Goal: Task Accomplishment & Management: Manage account settings

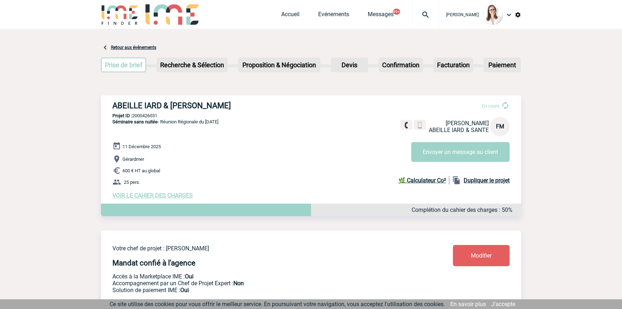
click at [412, 21] on div at bounding box center [425, 14] width 27 height 29
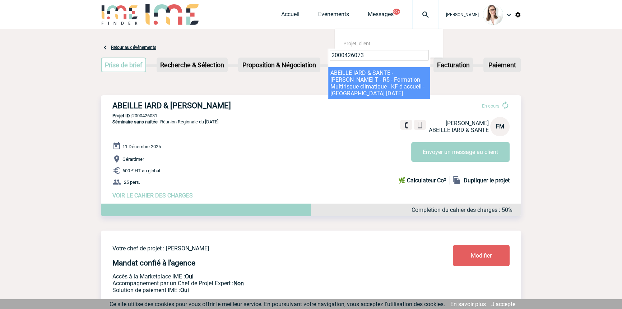
type input "2000426073"
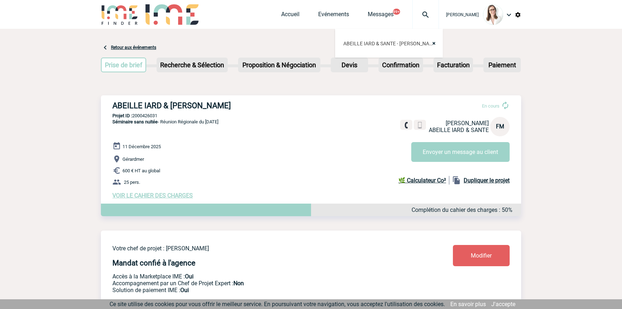
select select "25574"
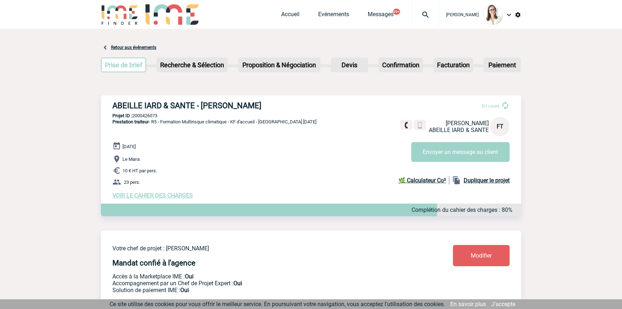
click at [420, 10] on img at bounding box center [426, 14] width 26 height 9
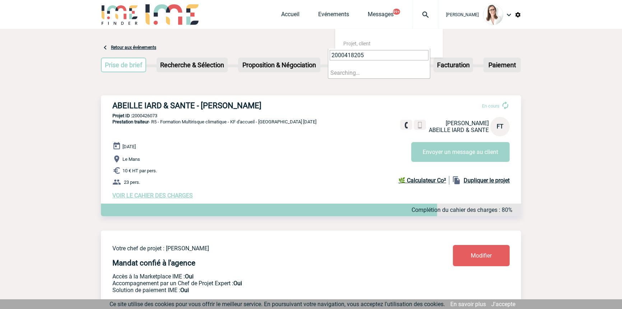
type input "2000418205"
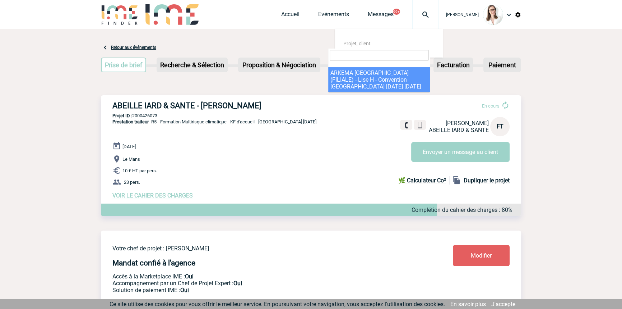
select select "17706"
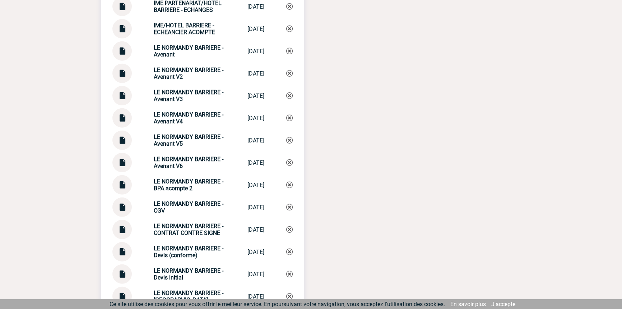
scroll to position [2721, 0]
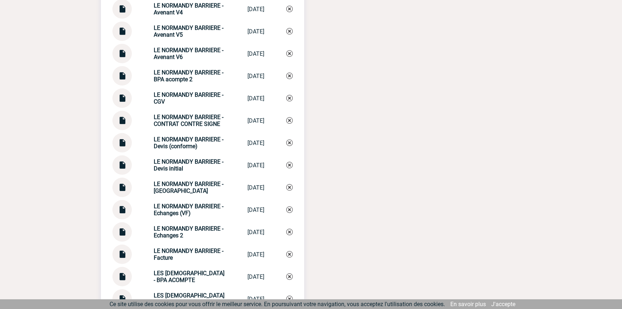
click at [179, 180] on strong "LE NORMANDY BARRIERE - Echanges" at bounding box center [189, 187] width 70 height 14
copy div "LE NORMANDY BARRIERE - Echanges LE NORMANDY BAR..."
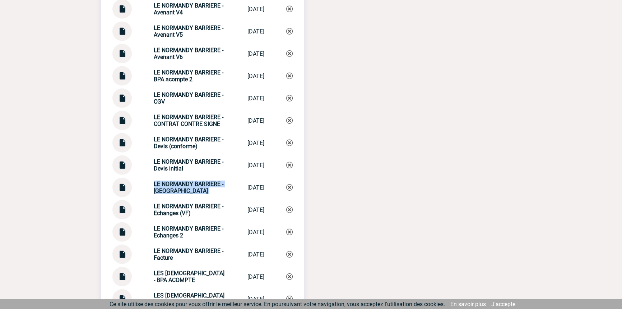
click at [291, 187] on img at bounding box center [289, 187] width 6 height 6
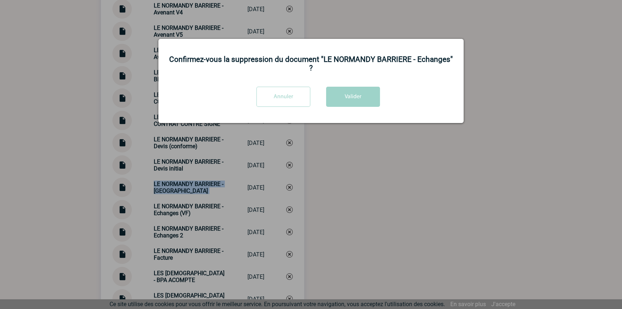
drag, startPoint x: 291, startPoint y: 99, endPoint x: 272, endPoint y: 113, distance: 23.3
click at [291, 99] on input "Annuler" at bounding box center [283, 97] width 54 height 20
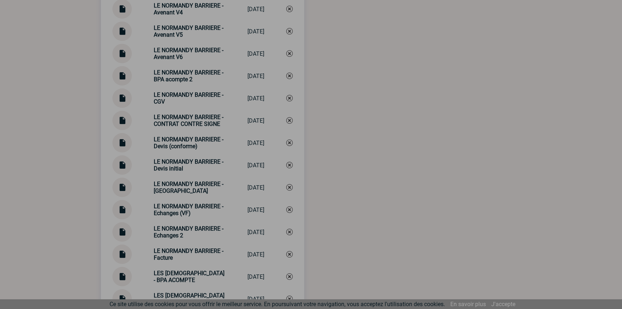
click at [125, 184] on div at bounding box center [311, 154] width 622 height 309
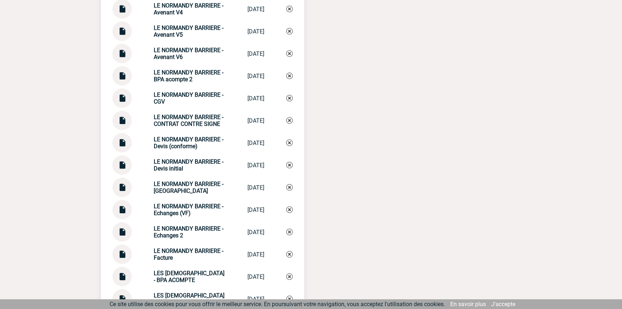
click at [122, 183] on img at bounding box center [121, 184] width 9 height 14
click at [180, 189] on div "LE NORMANDY BARRIERE - Echanges" at bounding box center [190, 187] width 72 height 14
click at [180, 188] on div "LE NORMANDY BARRIERE - Echanges" at bounding box center [190, 187] width 72 height 14
click at [180, 187] on div "LE NORMANDY BARRIERE - Echanges" at bounding box center [190, 187] width 72 height 14
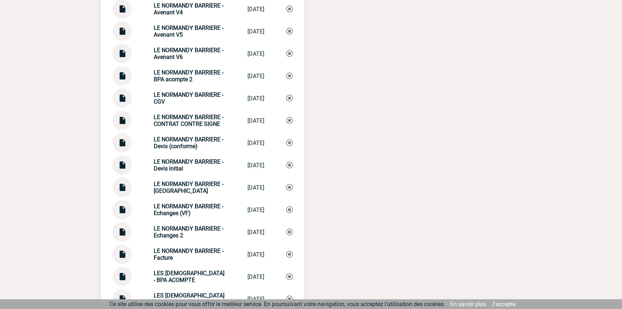
click at [203, 180] on strong "LE NORMANDY BARRIERE - Echanges" at bounding box center [189, 187] width 70 height 14
copy div "LE NORMANDY BARRIERE - Echanges LE NORMANDY BAR..."
click at [283, 186] on div "LE NORMANDY BARRIERE - Echanges LE NORMANDY BAR... 13/10/2025" at bounding box center [202, 186] width 180 height 19
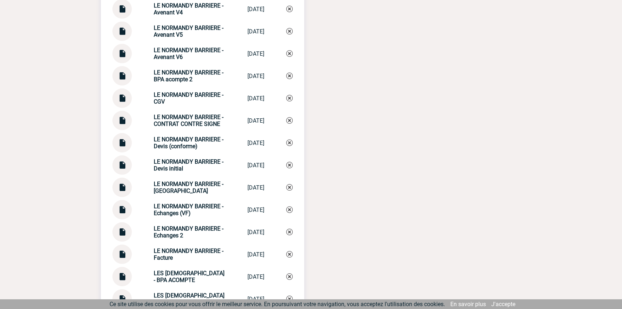
click at [287, 185] on img at bounding box center [289, 187] width 6 height 6
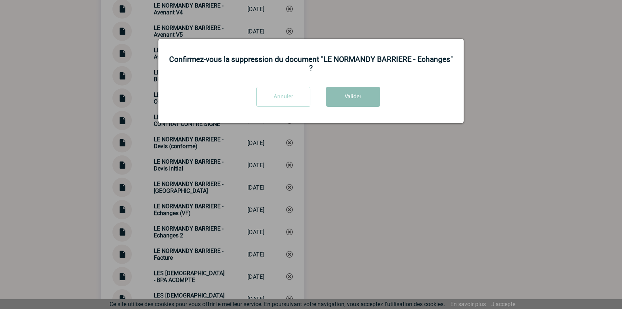
click at [354, 100] on button "Valider" at bounding box center [353, 97] width 54 height 20
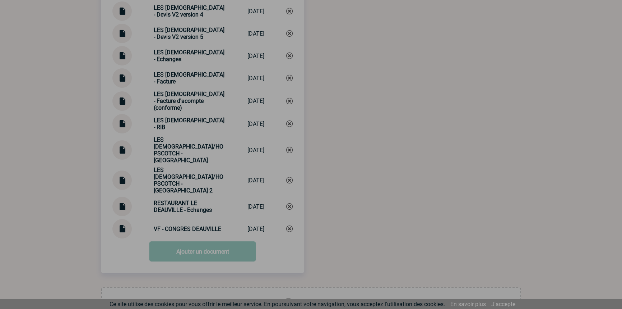
scroll to position [3132, 0]
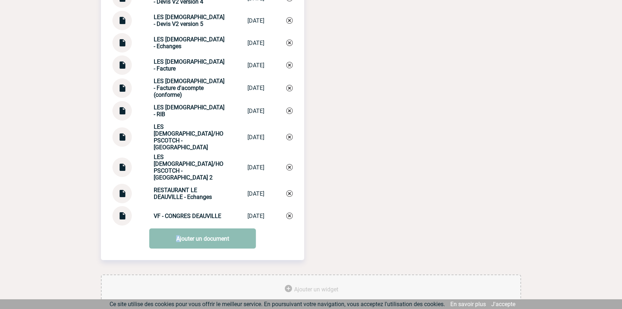
click at [178, 228] on link "Ajouter un document" at bounding box center [202, 238] width 107 height 20
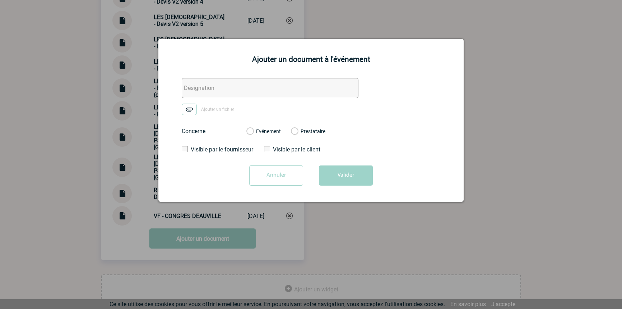
click at [211, 75] on div "Ajouter un document à l'événement Ajouter un fichier Concerne Evénement Prestat…" at bounding box center [310, 120] width 305 height 163
click at [208, 87] on input "text" at bounding box center [270, 88] width 177 height 20
paste input "LE NORMANDY BARRIERE - Echanges"
type input "LE NORMANDY BARRIERE - Echanges"
click at [193, 108] on img at bounding box center [189, 108] width 15 height 11
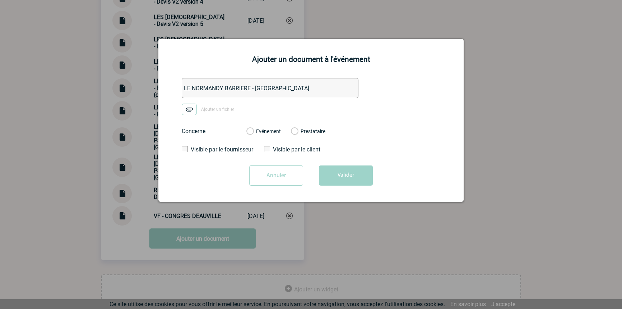
click at [0, 0] on input "Ajouter un fichier" at bounding box center [0, 0] width 0 height 0
click at [253, 131] on label "Evénement" at bounding box center [249, 131] width 7 height 6
click at [0, 0] on input "Evénement" at bounding box center [0, 0] width 0 height 0
click at [346, 177] on button "Valider" at bounding box center [346, 175] width 54 height 20
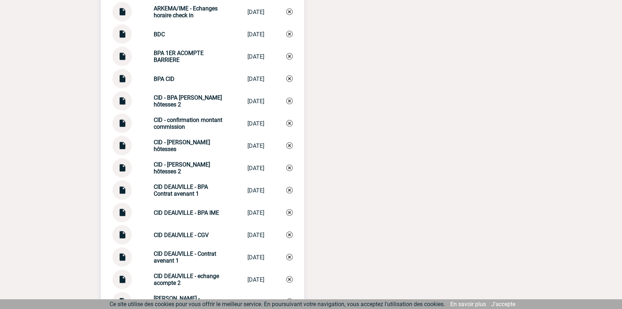
scroll to position [2044, 0]
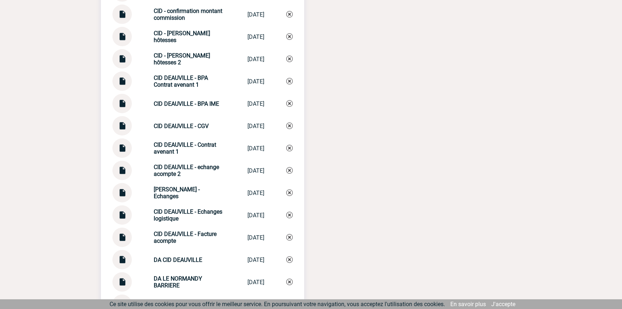
click at [125, 189] on img at bounding box center [121, 190] width 9 height 14
drag, startPoint x: 192, startPoint y: 126, endPoint x: 149, endPoint y: 125, distance: 42.8
click at [154, 125] on strong "CID DEAUVILLE - CGV" at bounding box center [181, 125] width 55 height 7
copy strong "CID DEAUVILLE -"
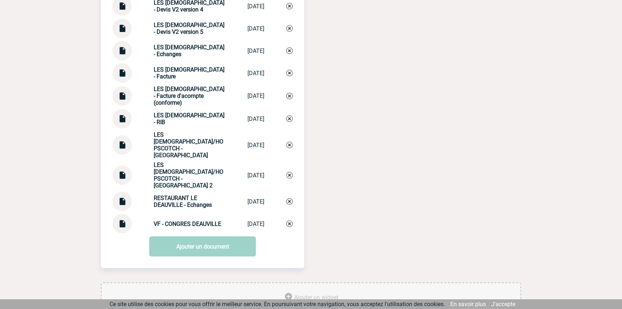
scroll to position [3155, 0]
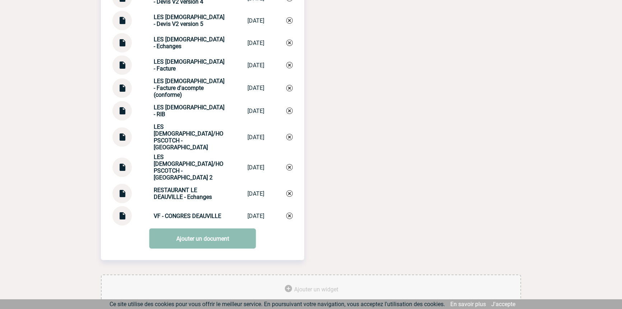
click at [189, 228] on link "Ajouter un document" at bounding box center [202, 238] width 107 height 20
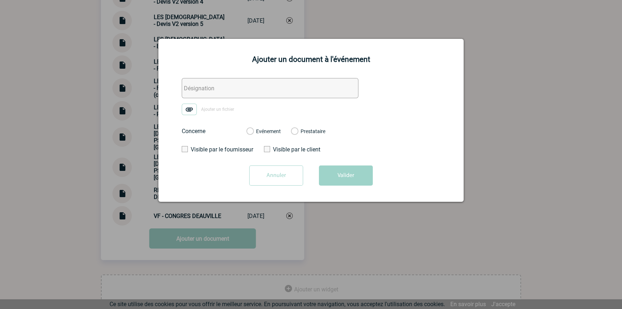
click at [236, 93] on input "text" at bounding box center [270, 88] width 177 height 20
paste input "CID DEAUVILLE -"
type input "CID DEAUVILLE - BPA devis de régularisation"
click at [192, 107] on img at bounding box center [189, 108] width 15 height 11
click at [0, 0] on input "Ajouter un fichier" at bounding box center [0, 0] width 0 height 0
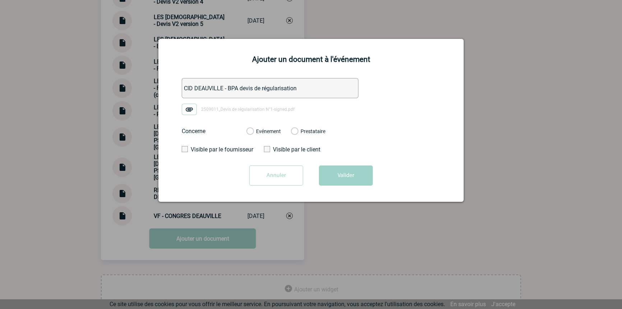
click at [253, 130] on label "Evénement" at bounding box center [249, 131] width 7 height 6
click at [0, 0] on input "Evénement" at bounding box center [0, 0] width 0 height 0
drag, startPoint x: 239, startPoint y: 86, endPoint x: 160, endPoint y: 89, distance: 78.7
click at [160, 89] on div "Ajouter un document à l'événement CID DEAUVILLE - BPA devis de régularisation 2…" at bounding box center [310, 120] width 305 height 163
click at [334, 178] on button "Valider" at bounding box center [346, 175] width 54 height 20
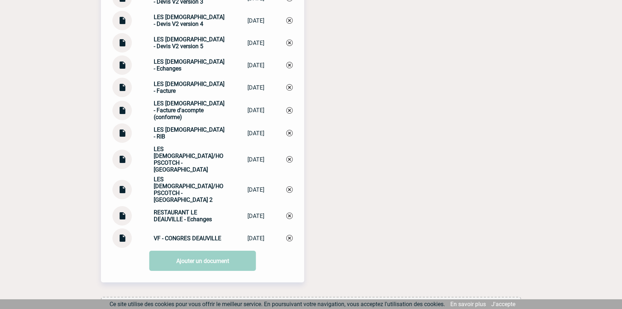
click at [178, 250] on link "Ajouter un document" at bounding box center [202, 260] width 107 height 20
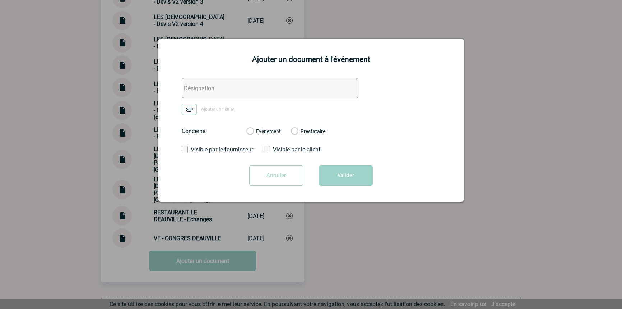
click at [222, 88] on input "text" at bounding box center [270, 88] width 177 height 20
paste input "CID DEAUVILLE - BPA"
click at [281, 93] on input "CID DEAUVILLE - BPA proforma" at bounding box center [270, 88] width 177 height 20
type input "CID DEAUVILLE - BPA proforma complémentaire"
click at [187, 110] on img at bounding box center [189, 108] width 15 height 11
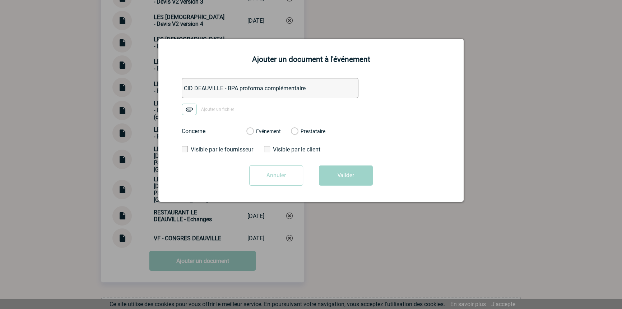
click at [0, 0] on input "Ajouter un fichier" at bounding box center [0, 0] width 0 height 0
click at [253, 131] on label "Evénement" at bounding box center [249, 131] width 7 height 6
click at [0, 0] on input "Evénement" at bounding box center [0, 0] width 0 height 0
click at [342, 176] on button "Valider" at bounding box center [346, 175] width 54 height 20
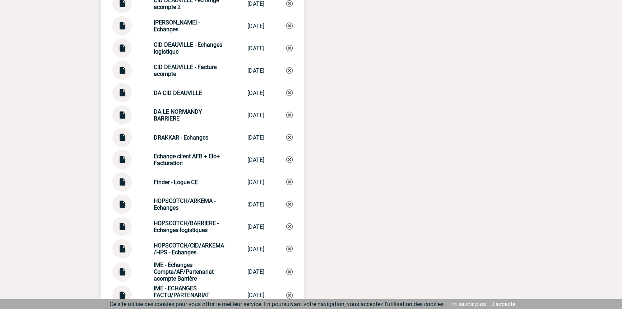
scroll to position [2175, 0]
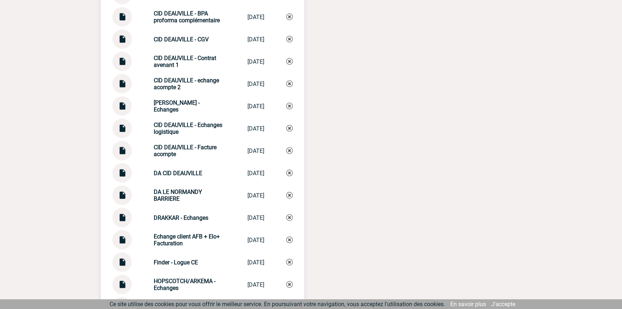
click at [126, 103] on img at bounding box center [121, 103] width 9 height 14
click at [185, 106] on strong "CID DEAUVILLE - Echanges" at bounding box center [177, 106] width 46 height 14
copy div "CID DEAUVILLE - Echanges CID DEAUVILLE -..."
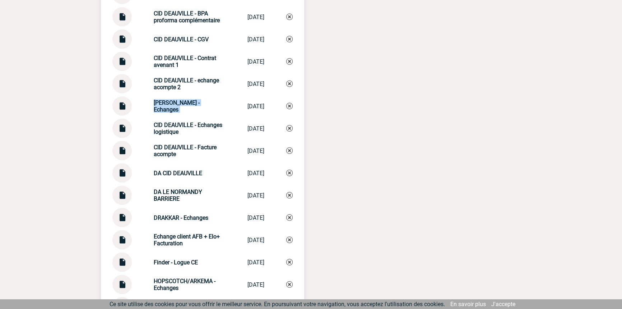
click at [289, 103] on img at bounding box center [289, 106] width 6 height 6
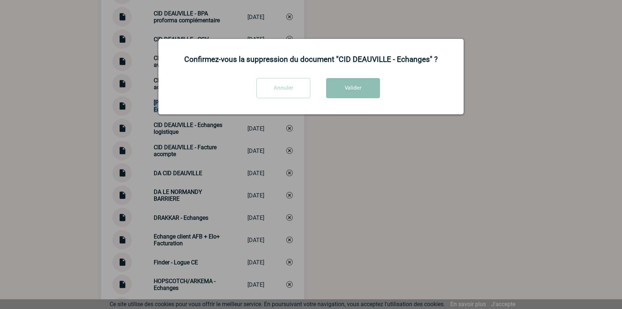
click at [363, 87] on button "Valider" at bounding box center [353, 88] width 54 height 20
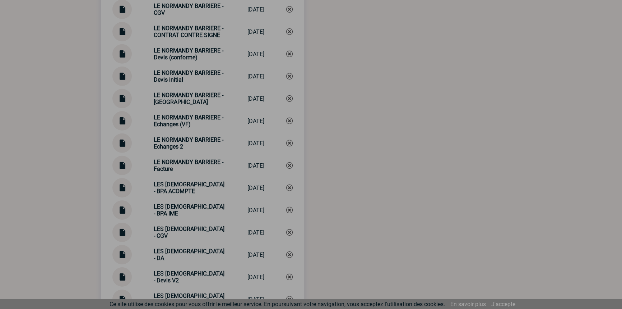
scroll to position [3155, 0]
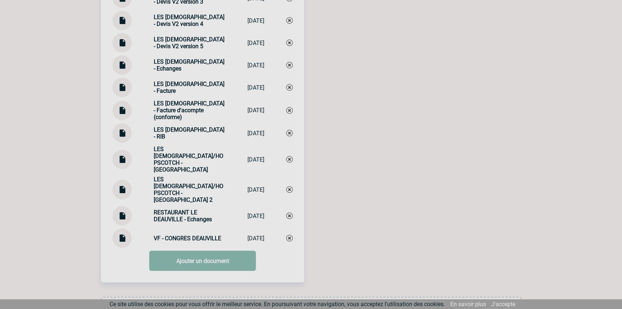
click at [209, 250] on link "Ajouter un document" at bounding box center [202, 260] width 107 height 20
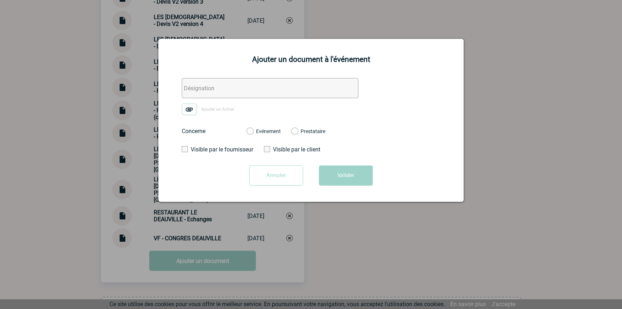
click at [197, 92] on input "text" at bounding box center [270, 88] width 177 height 20
paste input "CID DEAUVILLE - Echanges"
type input "CID DEAUVILLE - Echanges"
click at [193, 110] on img at bounding box center [189, 108] width 15 height 11
click at [0, 0] on input "Ajouter un fichier" at bounding box center [0, 0] width 0 height 0
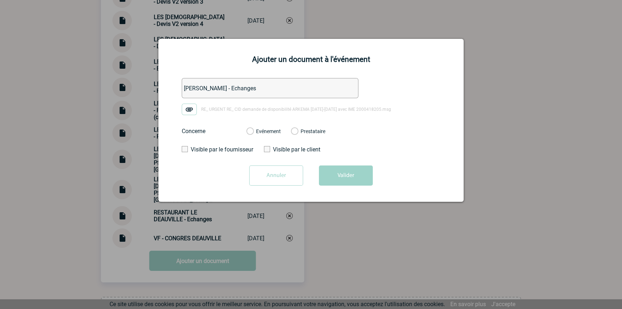
click at [253, 132] on label "Evénement" at bounding box center [249, 131] width 7 height 6
click at [0, 0] on input "Evénement" at bounding box center [0, 0] width 0 height 0
click at [330, 173] on button "Valider" at bounding box center [346, 175] width 54 height 20
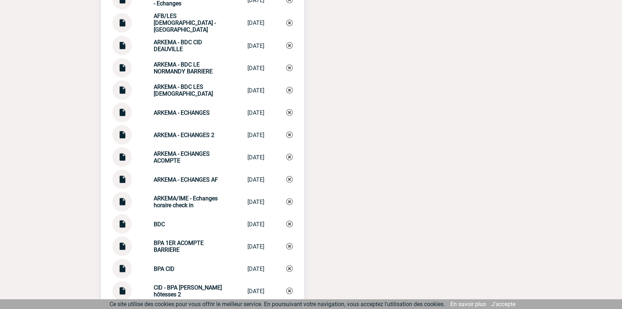
scroll to position [1740, 0]
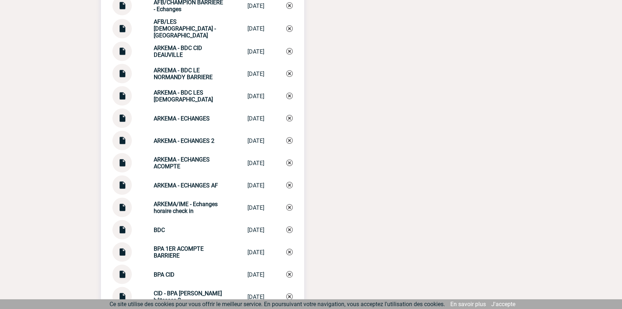
click at [198, 137] on strong "ARKEMA - ECHANGES 2" at bounding box center [184, 140] width 61 height 7
copy div "ARKEMA - ECHANGES 2 ARKEMA - ECHANG..."
click at [289, 140] on img at bounding box center [289, 140] width 6 height 6
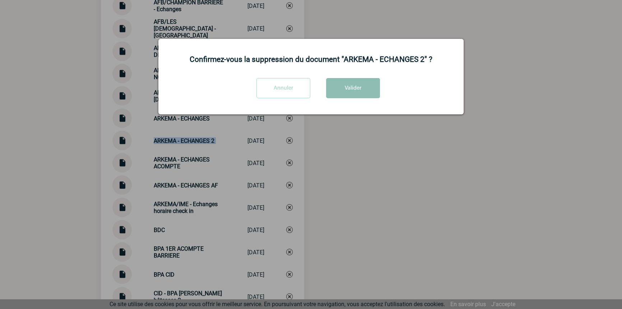
click at [337, 82] on button "Valider" at bounding box center [353, 88] width 54 height 20
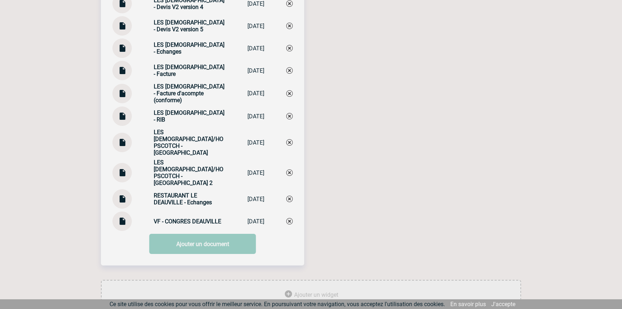
scroll to position [3177, 0]
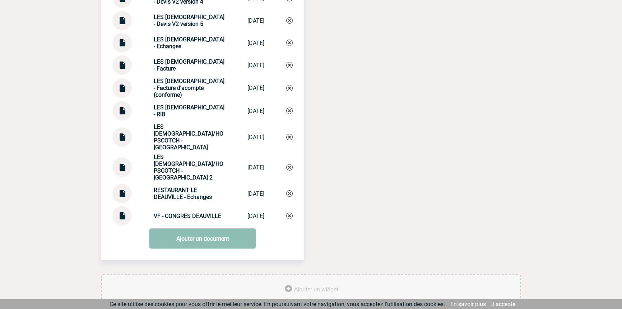
click at [194, 228] on link "Ajouter un document" at bounding box center [202, 238] width 107 height 20
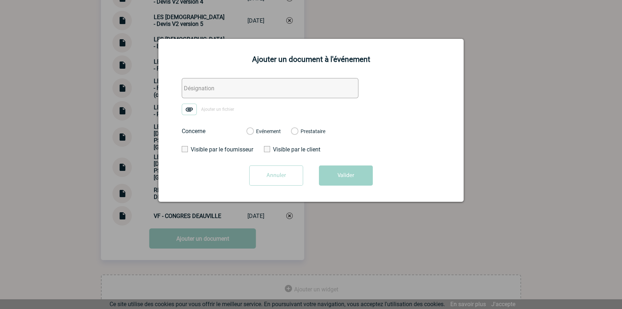
click at [200, 93] on input "text" at bounding box center [270, 88] width 177 height 20
paste input "ARKEMA - ECHANGES 2"
type input "ARKEMA - ECHANGES 2"
click at [192, 113] on img at bounding box center [189, 108] width 15 height 11
click at [0, 0] on input "Ajouter un fichier" at bounding box center [0, 0] width 0 height 0
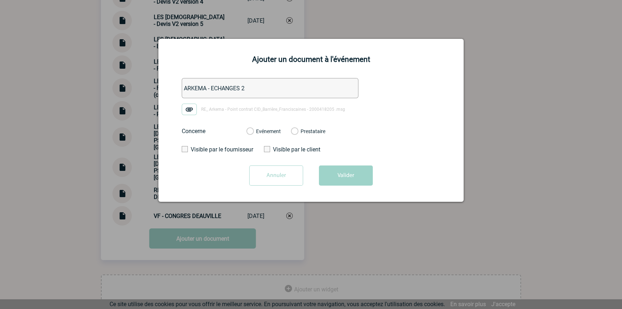
click at [253, 131] on label "Evénement" at bounding box center [249, 131] width 7 height 6
click at [0, 0] on input "Evénement" at bounding box center [0, 0] width 0 height 0
click at [338, 171] on button "Valider" at bounding box center [346, 175] width 54 height 20
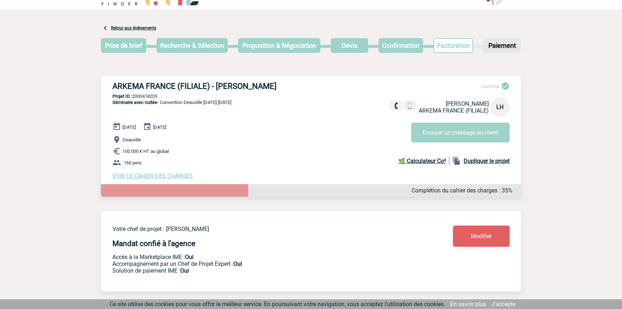
scroll to position [0, 0]
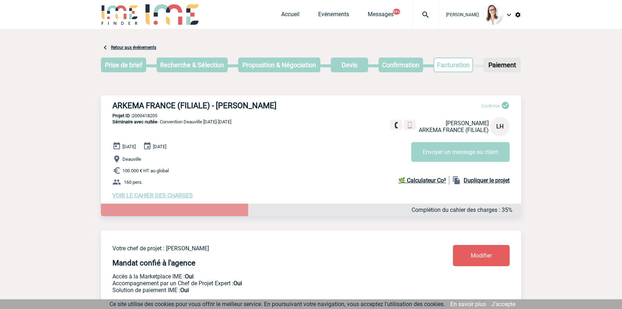
click at [422, 16] on img at bounding box center [426, 14] width 26 height 9
paste input "2000421742"
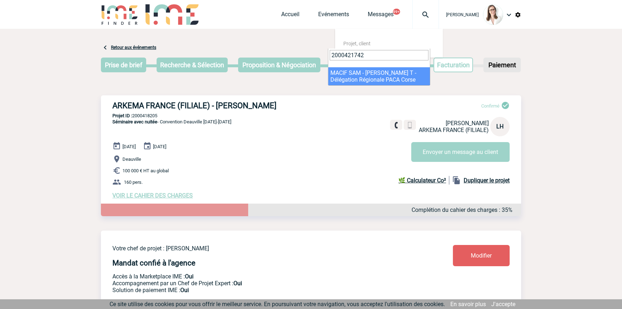
type input "2000421742"
select select "21243"
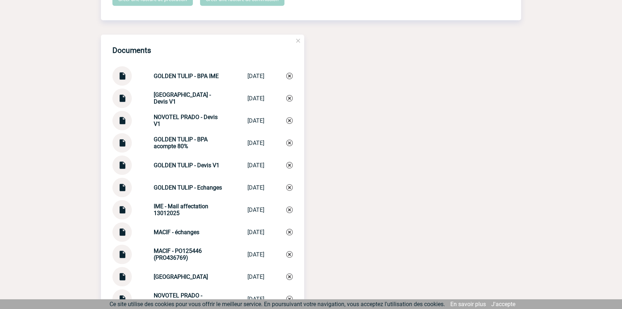
scroll to position [717, 0]
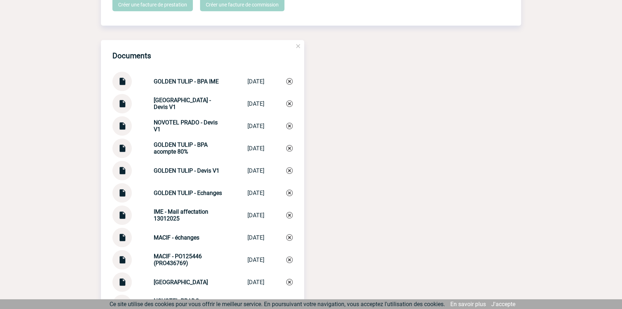
click at [122, 195] on img at bounding box center [121, 190] width 9 height 14
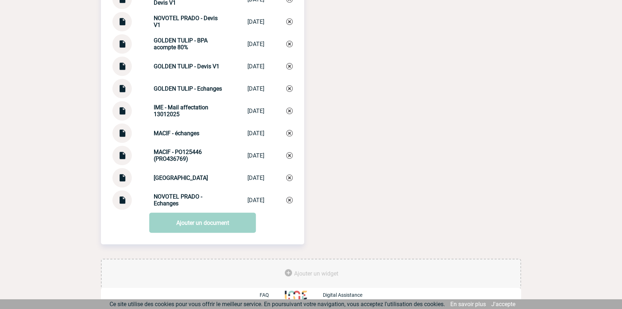
scroll to position [826, 0]
click at [124, 83] on img at bounding box center [121, 86] width 9 height 14
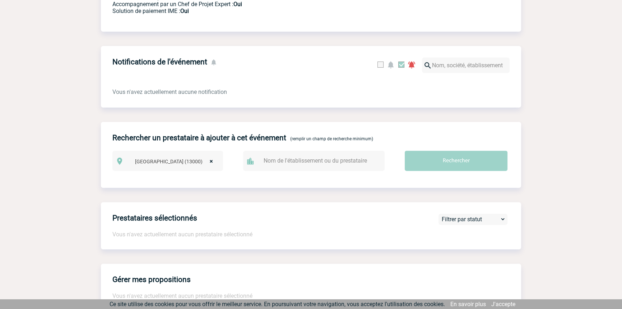
scroll to position [0, 0]
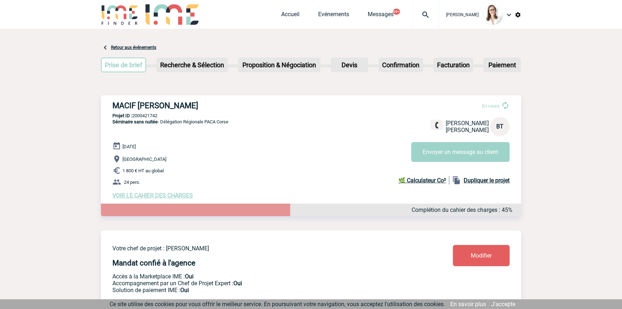
click at [412, 8] on div at bounding box center [425, 14] width 27 height 29
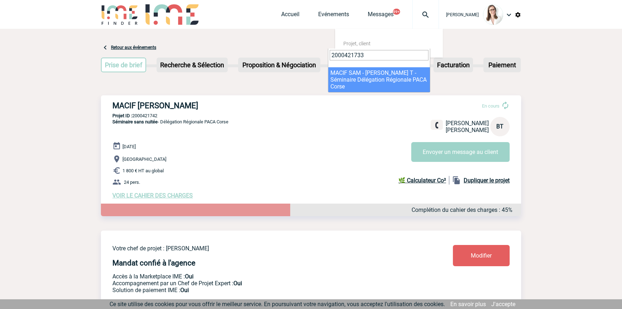
type input "2000421733"
select select "21234"
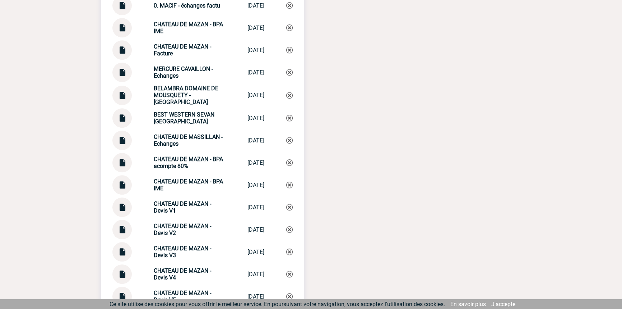
scroll to position [622, 0]
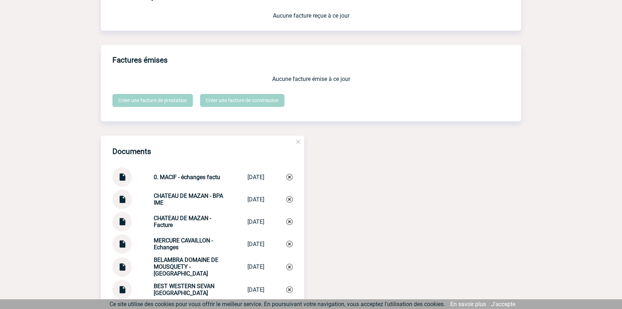
click at [128, 182] on div at bounding box center [121, 176] width 19 height 19
click at [124, 180] on img at bounding box center [121, 174] width 9 height 14
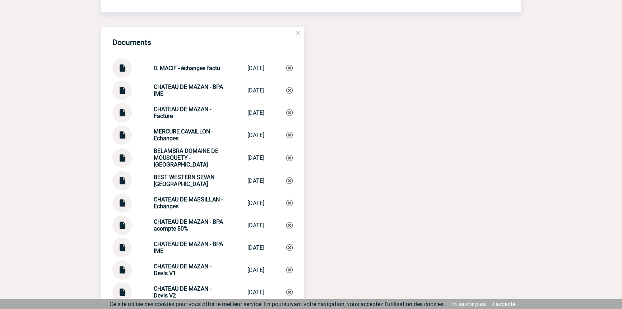
click at [116, 116] on div at bounding box center [121, 112] width 19 height 19
click at [119, 117] on img at bounding box center [121, 110] width 9 height 14
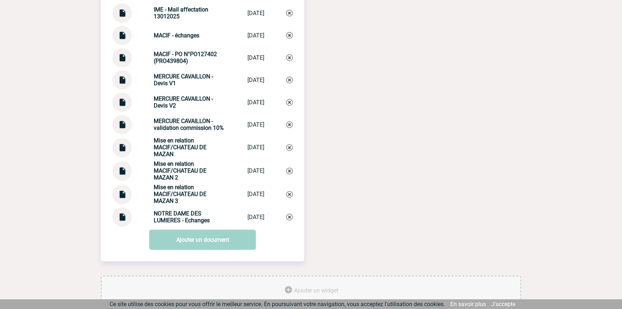
scroll to position [1275, 0]
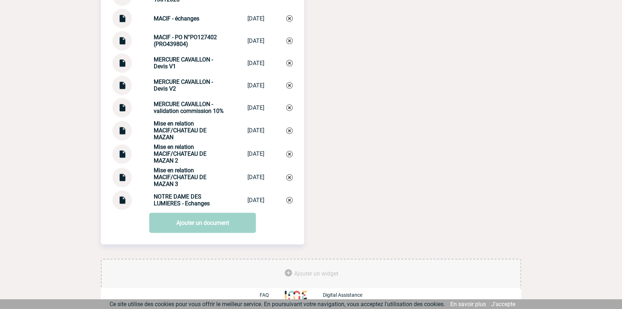
click at [124, 177] on img at bounding box center [121, 174] width 9 height 14
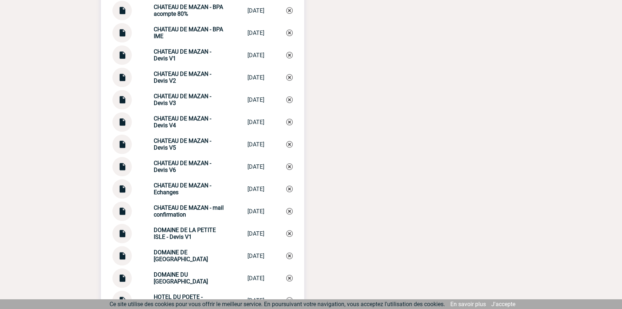
scroll to position [948, 0]
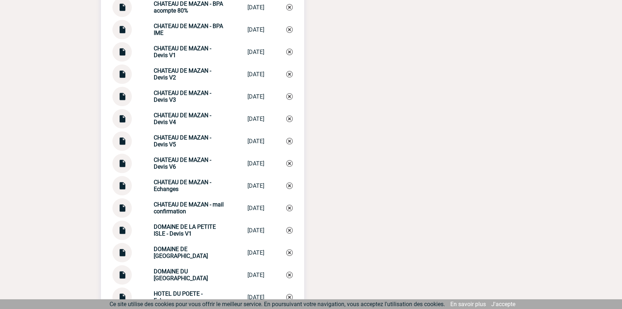
click at [122, 190] on img at bounding box center [121, 183] width 9 height 14
click at [125, 186] on img at bounding box center [121, 183] width 9 height 14
click at [197, 184] on strong "CHATEAU DE MAZAN - Echanges" at bounding box center [182, 186] width 57 height 14
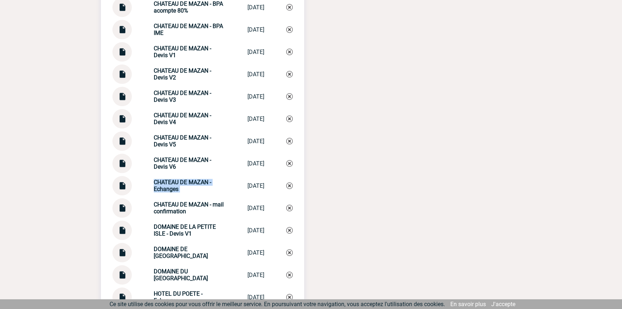
copy div "CHATEAU DE MAZAN - Echanges CHATEAU DE MAZA..."
click at [287, 187] on img at bounding box center [289, 185] width 6 height 6
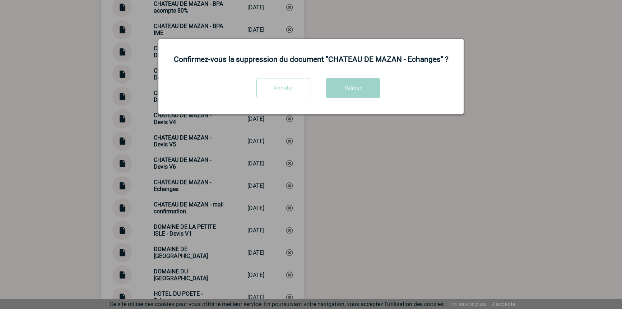
click at [355, 72] on div "Confirmez-vous la suppression du document "CHATEAU DE MAZAN - Echanges" ? Annul…" at bounding box center [310, 76] width 305 height 75
click at [358, 80] on button "Valider" at bounding box center [353, 88] width 54 height 20
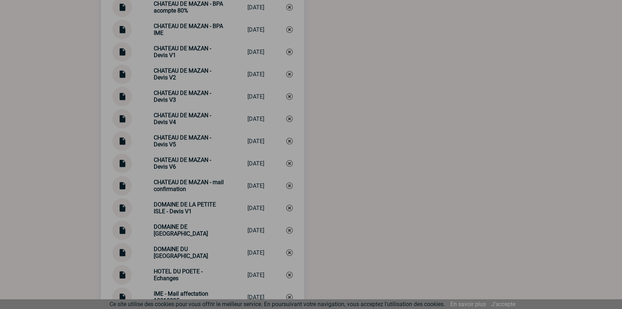
scroll to position [1253, 0]
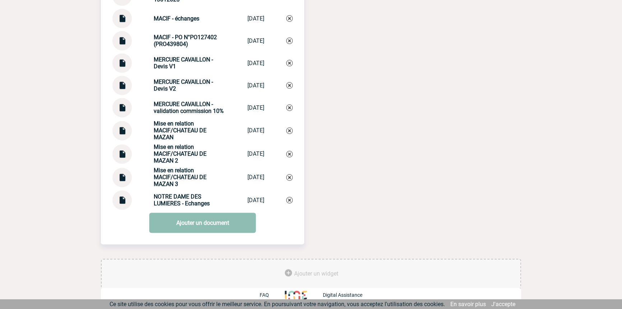
click at [203, 223] on link "Ajouter un document" at bounding box center [202, 222] width 107 height 20
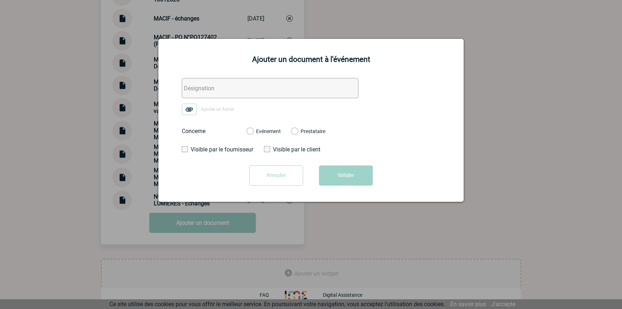
click at [193, 85] on input "text" at bounding box center [270, 88] width 177 height 20
paste input "CHATEAU DE MAZAN - Echanges"
type input "CHATEAU DE MAZAN - Echanges"
click at [193, 108] on img at bounding box center [189, 108] width 15 height 11
click at [0, 0] on input "Ajouter un fichier" at bounding box center [0, 0] width 0 height 0
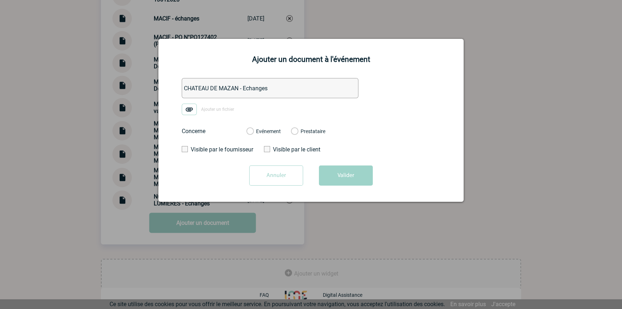
drag, startPoint x: 193, startPoint y: 108, endPoint x: 281, endPoint y: 144, distance: 95.4
click at [253, 133] on label "Evénement" at bounding box center [249, 131] width 7 height 6
click at [0, 0] on input "Evénement" at bounding box center [0, 0] width 0 height 0
click at [345, 170] on button "Valider" at bounding box center [346, 175] width 54 height 20
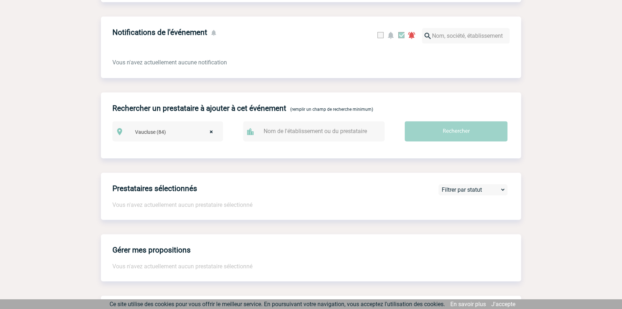
scroll to position [600, 0]
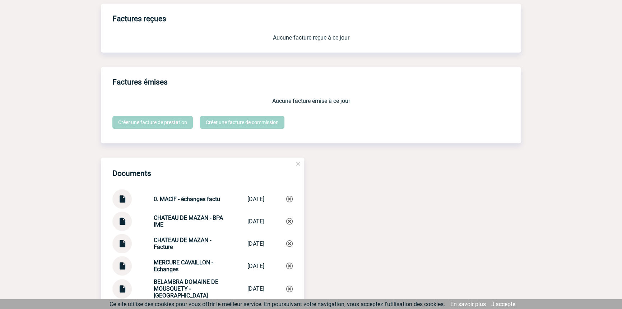
click at [117, 201] on img at bounding box center [121, 196] width 9 height 14
click at [175, 201] on strong "0. MACIF - échanges factu" at bounding box center [187, 198] width 66 height 7
copy div "0. MACIF - échanges factu 0. MACIF - é..."
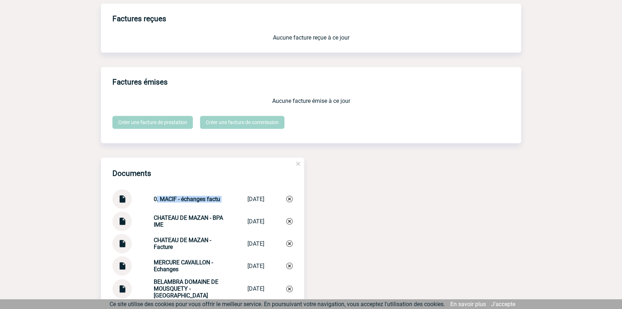
click at [291, 202] on img at bounding box center [289, 198] width 6 height 6
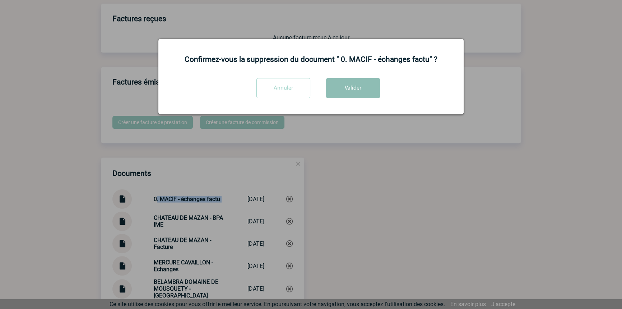
click at [335, 92] on button "Valider" at bounding box center [353, 88] width 54 height 20
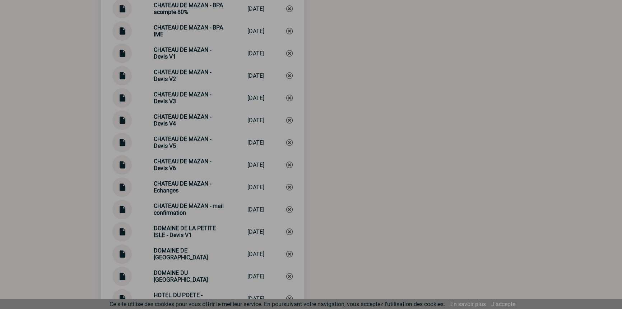
scroll to position [1253, 0]
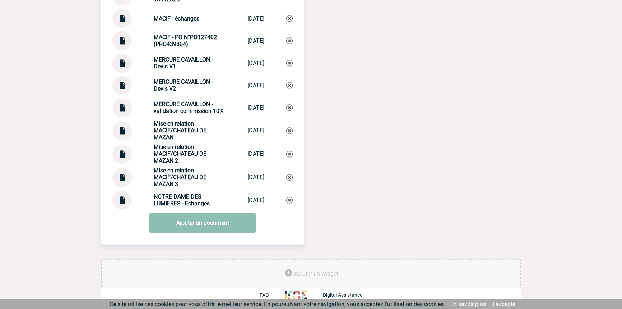
click at [208, 225] on link "Ajouter un document" at bounding box center [202, 222] width 107 height 20
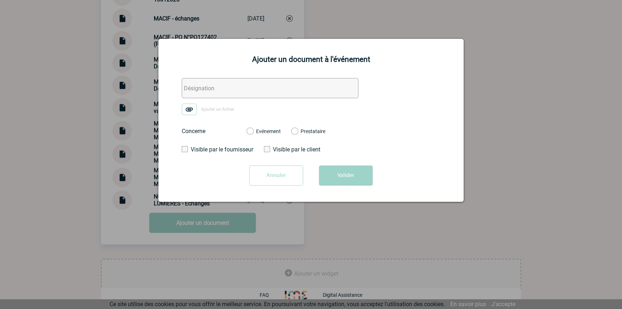
drag, startPoint x: 201, startPoint y: 88, endPoint x: 195, endPoint y: 105, distance: 17.7
click at [201, 88] on input "text" at bounding box center [270, 88] width 177 height 20
paste input "0. MACIF - échanges factu"
type input "0. MACIF - échanges factu"
click at [194, 110] on img at bounding box center [189, 108] width 15 height 11
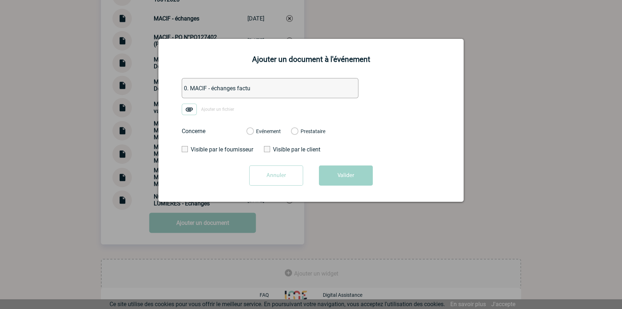
click at [0, 0] on input "Ajouter un fichier" at bounding box center [0, 0] width 0 height 0
click at [253, 131] on label "Evénement" at bounding box center [249, 131] width 7 height 6
click at [0, 0] on input "Evénement" at bounding box center [0, 0] width 0 height 0
click at [344, 177] on button "Valider" at bounding box center [346, 175] width 54 height 20
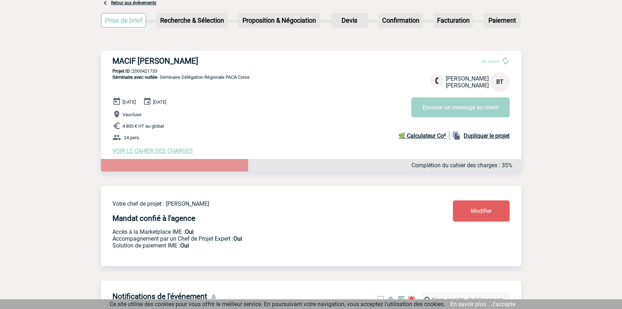
scroll to position [0, 0]
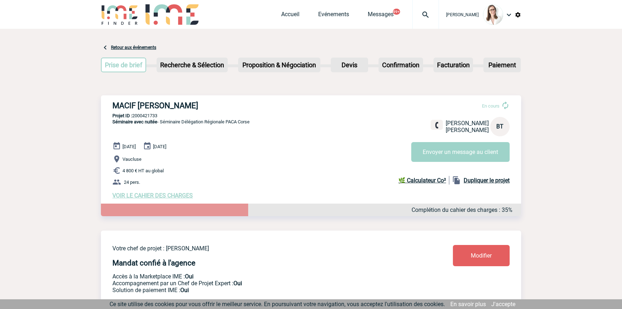
click at [414, 17] on img at bounding box center [426, 14] width 26 height 9
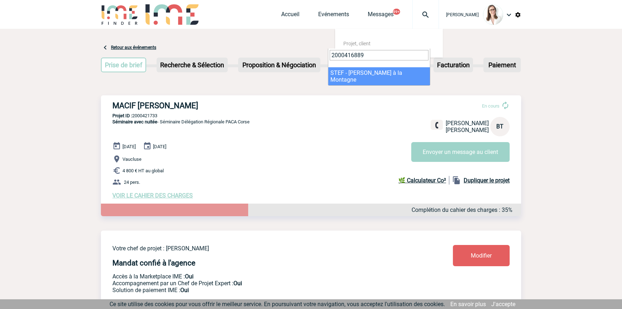
type input "2000416889"
select select "16390"
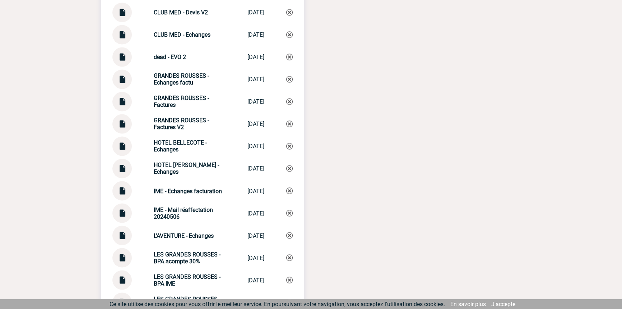
scroll to position [1524, 0]
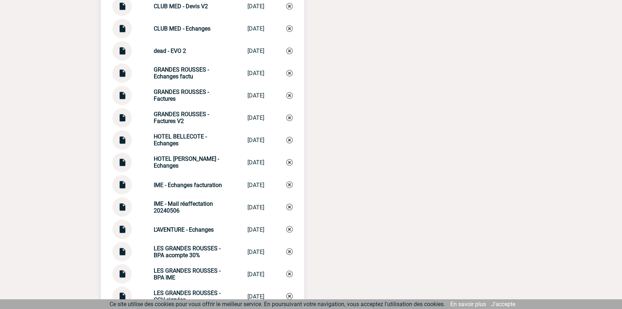
click at [123, 75] on img at bounding box center [121, 70] width 9 height 14
